Goal: Transaction & Acquisition: Purchase product/service

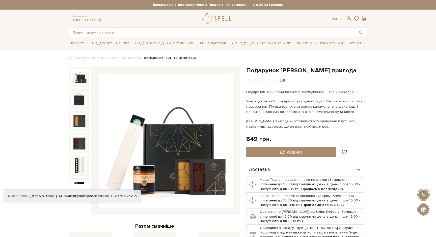
click at [148, 127] on img at bounding box center [166, 141] width 134 height 134
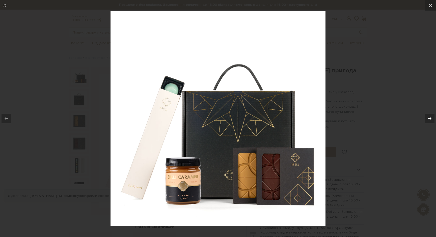
click at [428, 118] on icon at bounding box center [429, 118] width 6 height 6
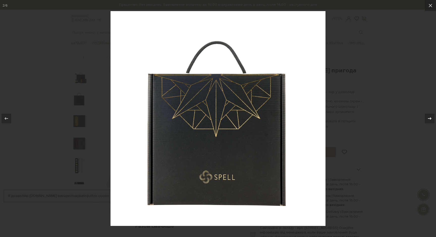
click at [428, 118] on icon at bounding box center [429, 118] width 6 height 6
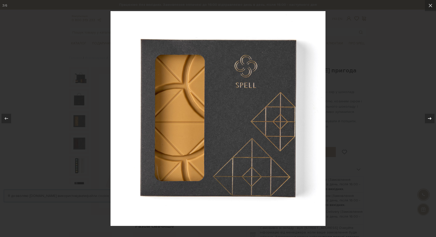
click at [428, 118] on icon at bounding box center [429, 118] width 6 height 6
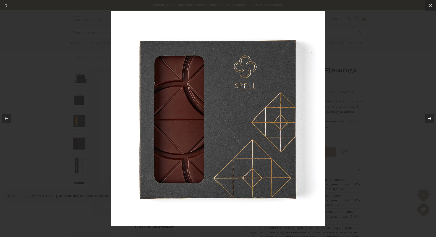
click at [428, 118] on icon at bounding box center [429, 118] width 6 height 6
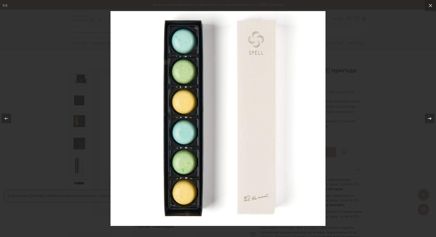
click at [428, 118] on icon at bounding box center [429, 118] width 6 height 6
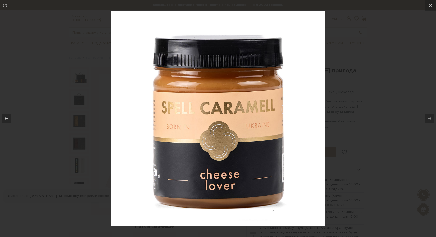
click at [365, 106] on div at bounding box center [218, 118] width 436 height 237
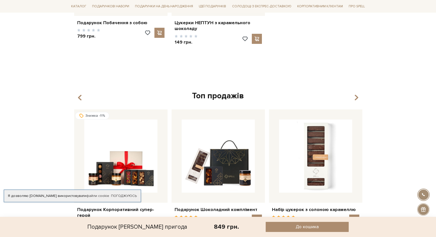
scroll to position [466, 0]
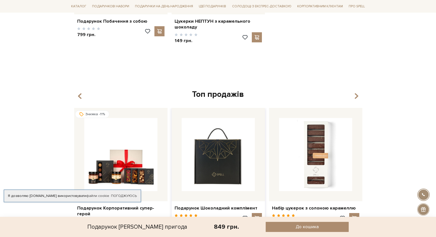
click at [214, 149] on img at bounding box center [218, 154] width 73 height 73
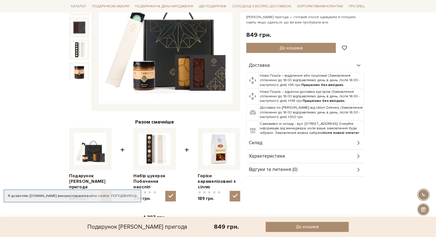
scroll to position [0, 0]
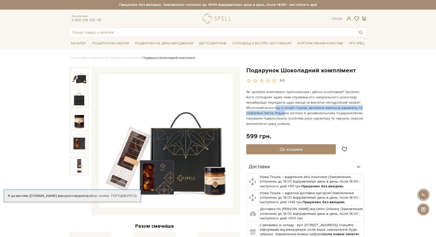
drag, startPoint x: 256, startPoint y: 106, endPoint x: 266, endPoint y: 111, distance: 11.4
click at [266, 111] on p "Як зробити комплімент оригінальним і дійсно особливим? Зробити його солодким, а…" at bounding box center [305, 107] width 118 height 37
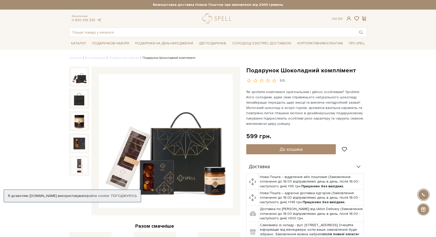
click at [146, 166] on img at bounding box center [166, 141] width 134 height 134
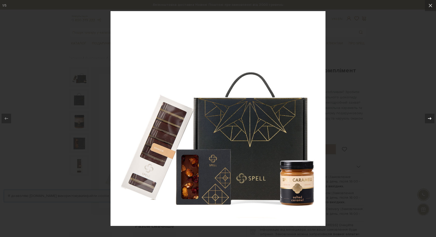
click at [427, 118] on icon at bounding box center [429, 118] width 6 height 6
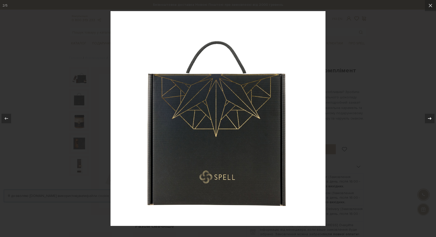
click at [427, 118] on icon at bounding box center [429, 118] width 6 height 6
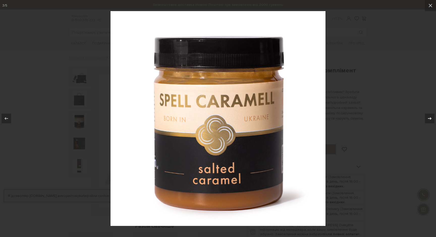
click at [427, 118] on icon at bounding box center [429, 118] width 6 height 6
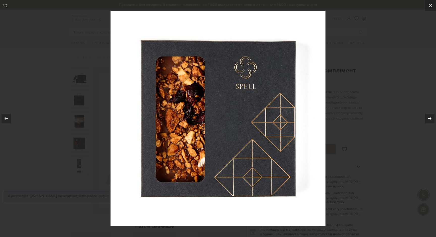
click at [427, 118] on icon at bounding box center [429, 118] width 6 height 6
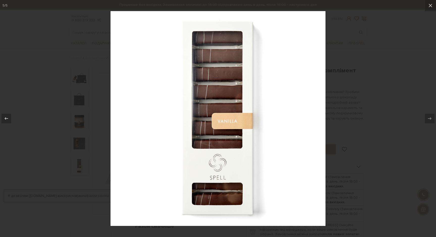
click at [386, 114] on div at bounding box center [218, 118] width 436 height 237
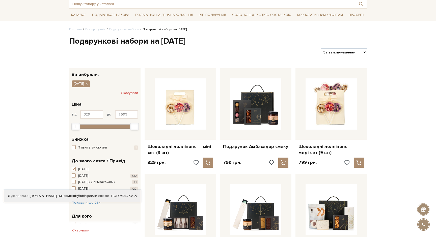
scroll to position [37, 0]
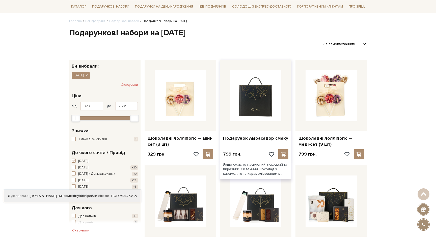
click at [261, 114] on img at bounding box center [255, 95] width 51 height 51
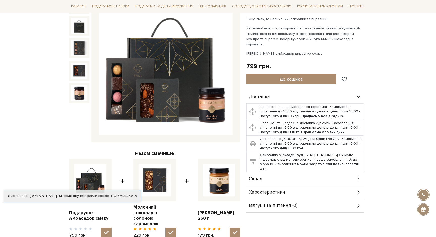
scroll to position [75, 0]
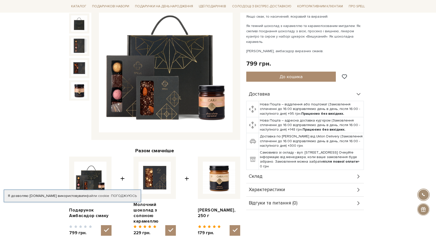
click at [277, 170] on div "Склад" at bounding box center [304, 176] width 117 height 13
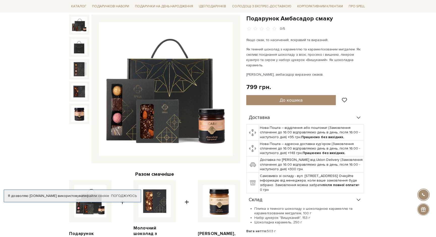
scroll to position [51, 0]
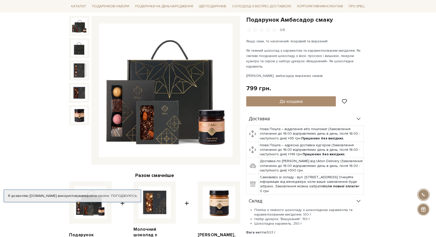
click at [119, 101] on img at bounding box center [166, 90] width 134 height 134
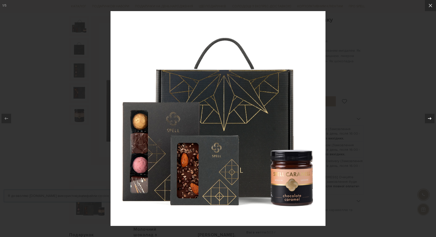
click at [428, 117] on icon at bounding box center [429, 118] width 6 height 6
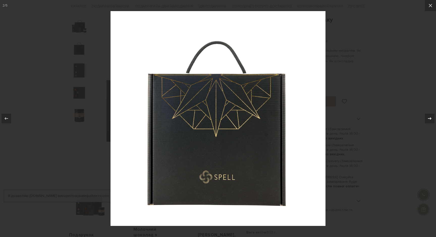
click at [429, 117] on icon at bounding box center [429, 118] width 6 height 6
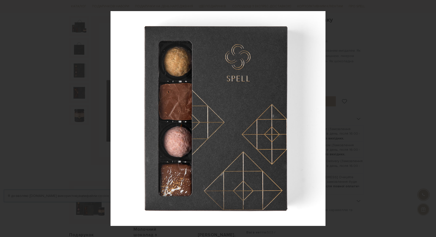
click at [429, 117] on div "3 / 5" at bounding box center [218, 118] width 436 height 237
click at [429, 117] on icon at bounding box center [429, 118] width 6 height 6
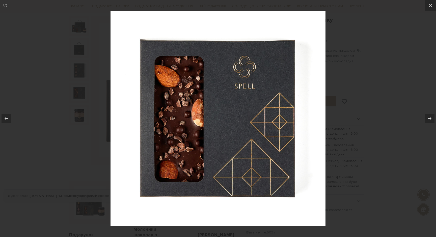
click at [368, 115] on div at bounding box center [218, 118] width 436 height 237
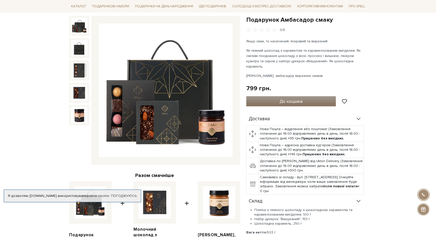
click at [288, 96] on button "До кошика" at bounding box center [290, 101] width 89 height 10
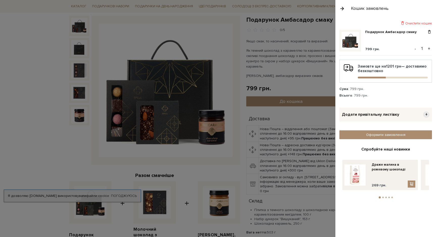
click at [429, 49] on button "+" at bounding box center [429, 49] width 6 height 8
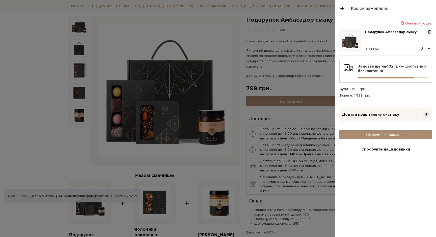
click at [429, 49] on button "+" at bounding box center [429, 49] width 6 height 8
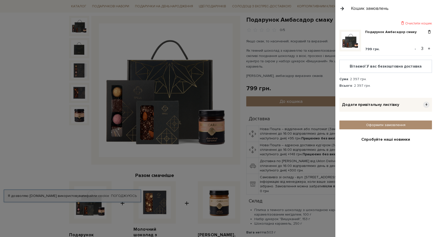
click at [408, 107] on div "Додати привітальну листівку +" at bounding box center [385, 105] width 93 height 14
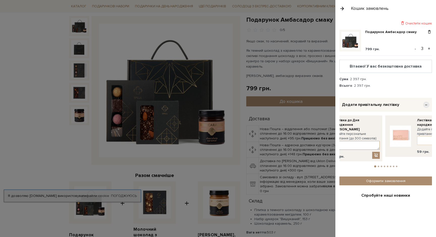
drag, startPoint x: 407, startPoint y: 137, endPoint x: 364, endPoint y: 138, distance: 42.9
click at [364, 141] on textarea at bounding box center [356, 145] width 48 height 9
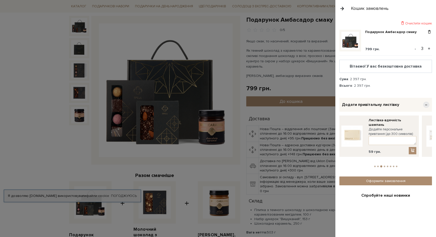
drag, startPoint x: 386, startPoint y: 138, endPoint x: 319, endPoint y: 139, distance: 66.6
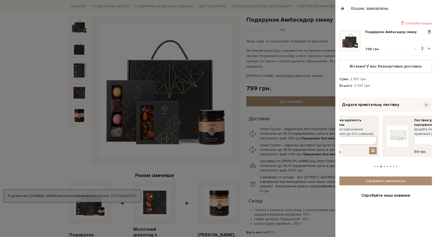
drag, startPoint x: 383, startPoint y: 137, endPoint x: 327, endPoint y: 140, distance: 56.1
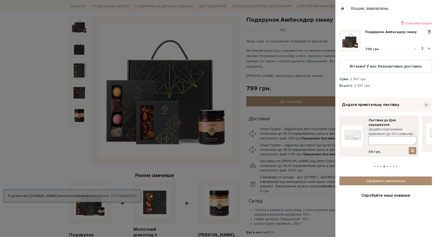
drag, startPoint x: 391, startPoint y: 139, endPoint x: 320, endPoint y: 145, distance: 70.8
drag, startPoint x: 385, startPoint y: 130, endPoint x: 310, endPoint y: 134, distance: 74.5
drag, startPoint x: 392, startPoint y: 127, endPoint x: 321, endPoint y: 140, distance: 72.2
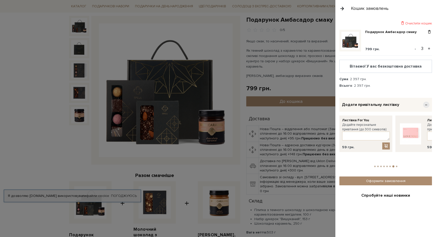
drag, startPoint x: 380, startPoint y: 129, endPoint x: 327, endPoint y: 137, distance: 53.6
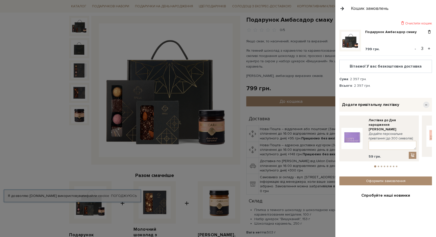
drag, startPoint x: 377, startPoint y: 131, endPoint x: 324, endPoint y: 141, distance: 53.6
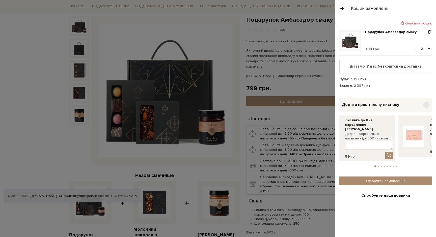
drag, startPoint x: 384, startPoint y: 130, endPoint x: 345, endPoint y: 132, distance: 38.4
click at [345, 132] on label "Додайте персональне привітання (до 300 символів):" at bounding box center [369, 136] width 48 height 9
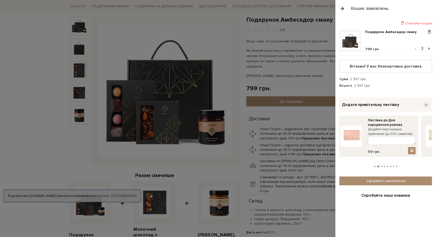
drag, startPoint x: 375, startPoint y: 126, endPoint x: 339, endPoint y: 128, distance: 36.4
click at [368, 128] on div "Листівка до Дня народження рожева Додайте персональне привітання (до 300 символ…" at bounding box center [392, 136] width 48 height 36
drag, startPoint x: 384, startPoint y: 127, endPoint x: 343, endPoint y: 130, distance: 40.9
click at [368, 130] on label "Додайте персональне привітання (до 300 символів):" at bounding box center [392, 131] width 48 height 9
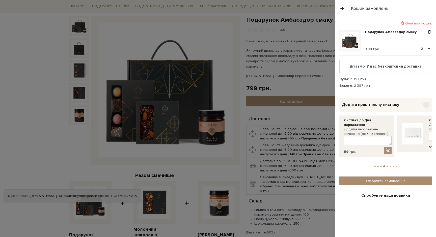
drag, startPoint x: 379, startPoint y: 131, endPoint x: 337, endPoint y: 131, distance: 42.6
click at [339, 131] on div "Очистити кошик Подарунок Амбасадор смаку 799 грн. - 3 + Вітаємо! У вас безкошто…" at bounding box center [385, 127] width 101 height 220
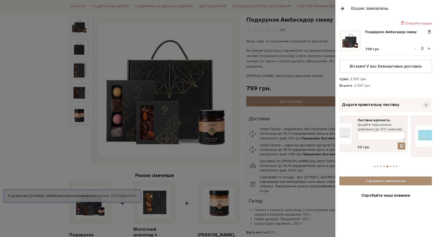
drag, startPoint x: 386, startPoint y: 129, endPoint x: 338, endPoint y: 133, distance: 48.0
click at [357, 133] on div "Додайте персональне привітання (до 300 символів):" at bounding box center [381, 132] width 48 height 18
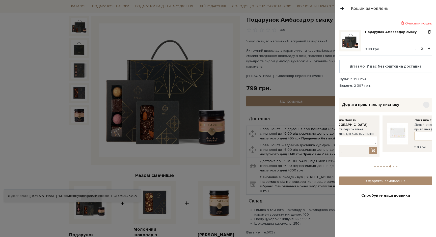
drag, startPoint x: 381, startPoint y: 125, endPoint x: 339, endPoint y: 128, distance: 42.2
click at [340, 128] on label "Додайте персональне привітання (до 300 символів):" at bounding box center [353, 131] width 48 height 9
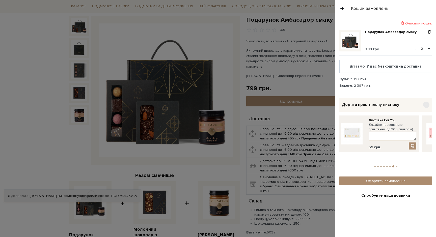
drag, startPoint x: 385, startPoint y: 126, endPoint x: 330, endPoint y: 128, distance: 55.0
click at [426, 104] on span "−" at bounding box center [426, 105] width 6 height 6
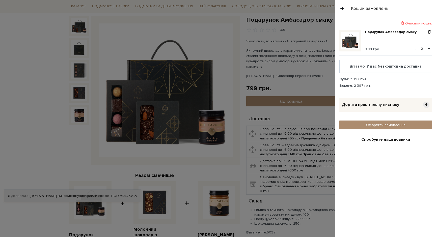
click at [406, 24] on div "Очистити кошик" at bounding box center [385, 23] width 93 height 5
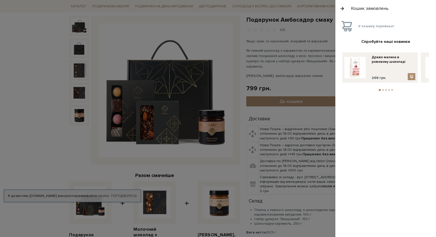
click at [342, 7] on button "button" at bounding box center [342, 8] width 6 height 9
